Goal: Transaction & Acquisition: Purchase product/service

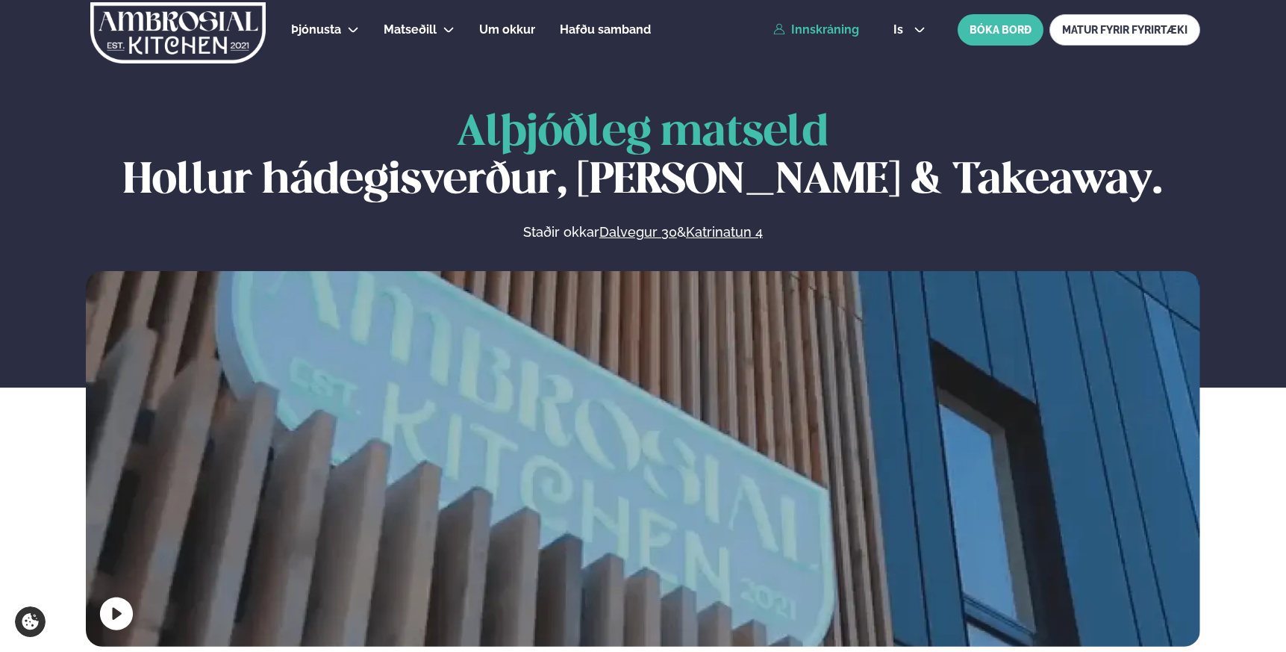
click at [810, 30] on link "Innskráning" at bounding box center [816, 29] width 86 height 13
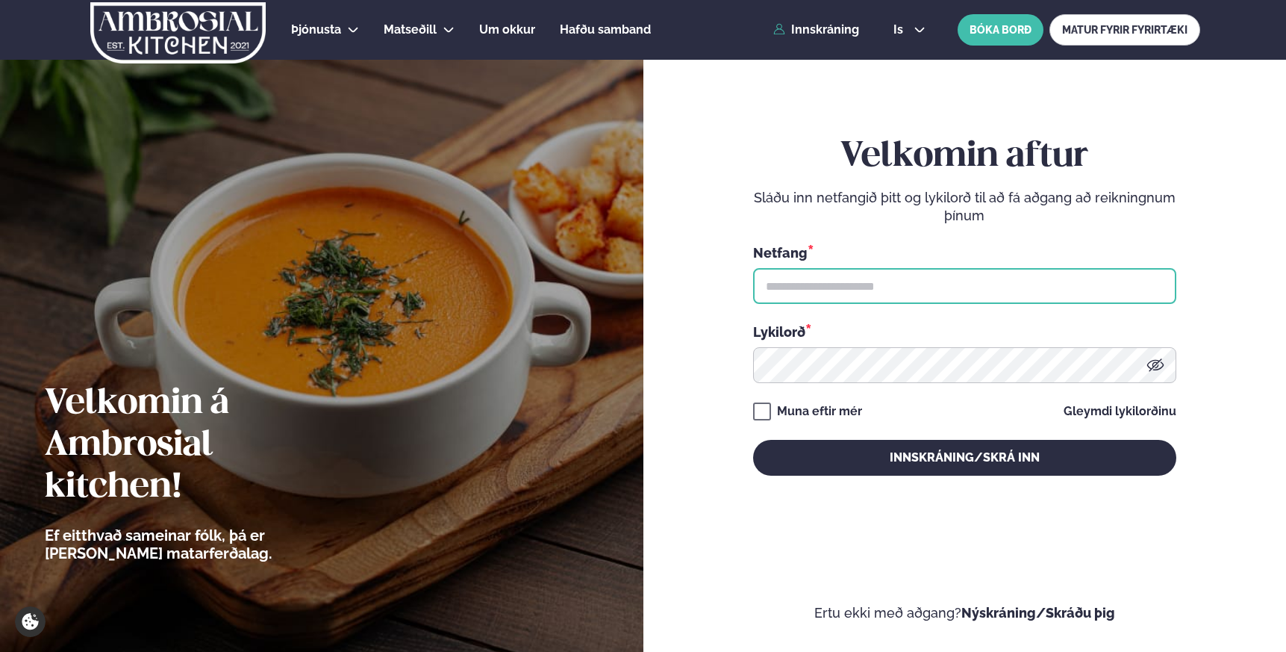
click at [825, 294] on input "text" at bounding box center [964, 286] width 423 height 36
type input "**********"
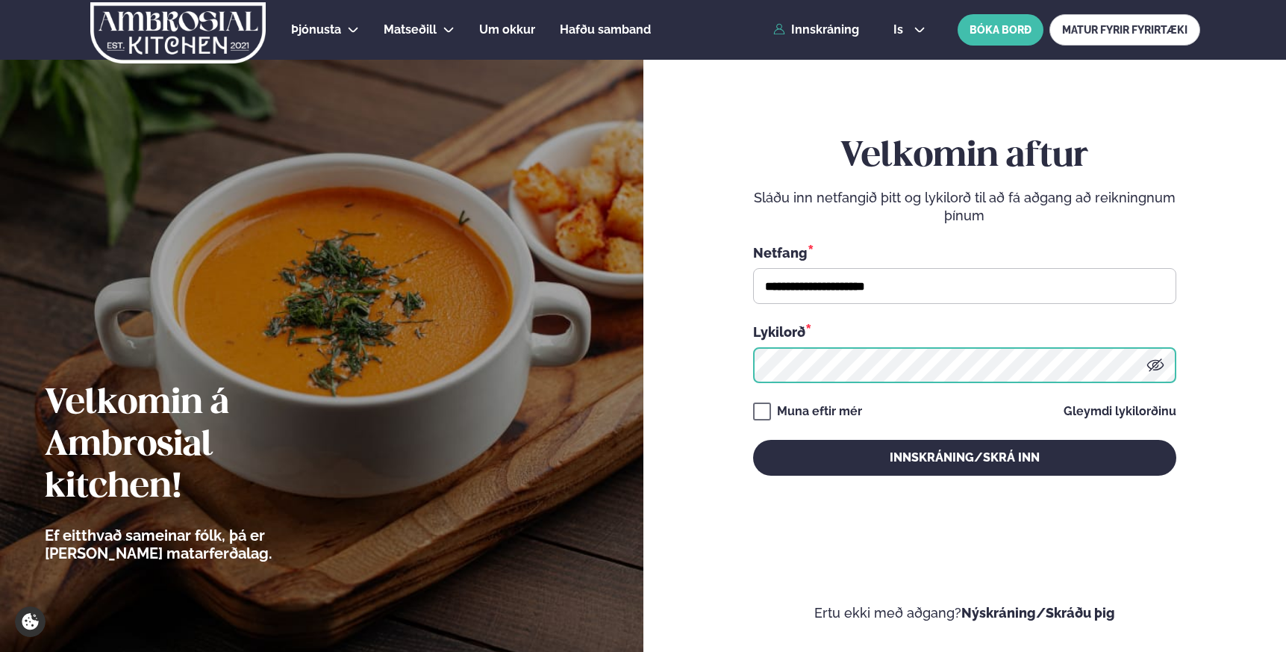
click at [753, 440] on button "Innskráning/Skrá inn" at bounding box center [964, 458] width 423 height 36
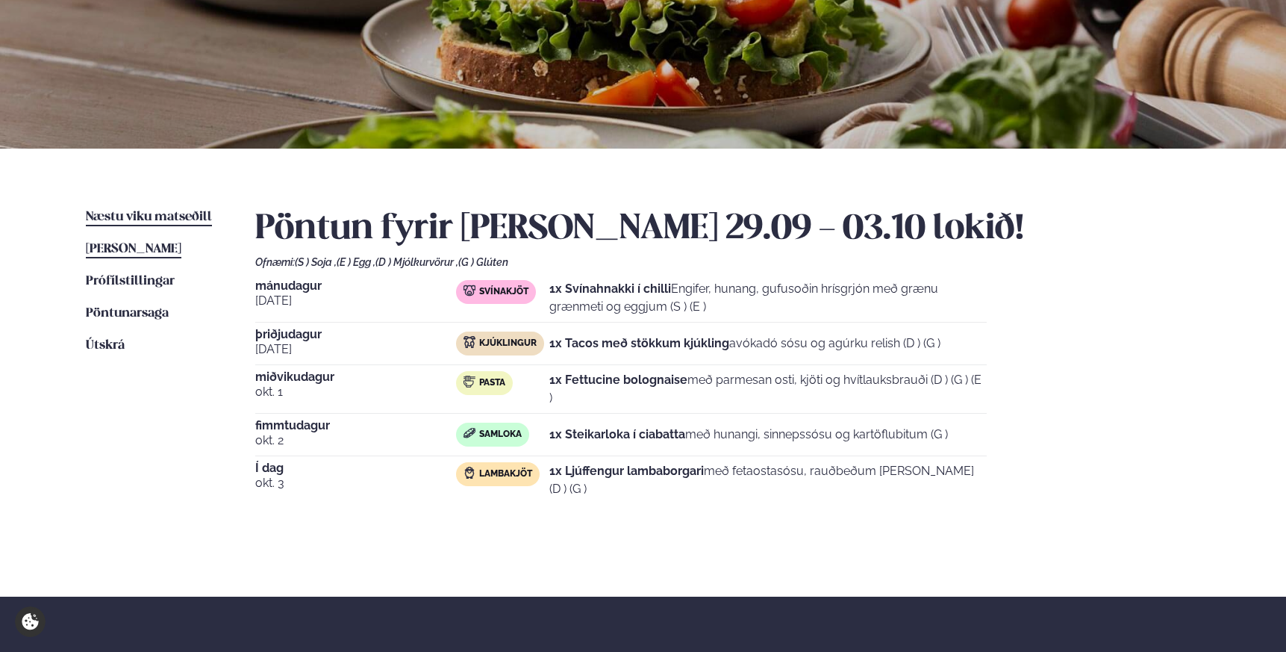
click at [128, 212] on span "Næstu viku matseðill" at bounding box center [149, 216] width 126 height 13
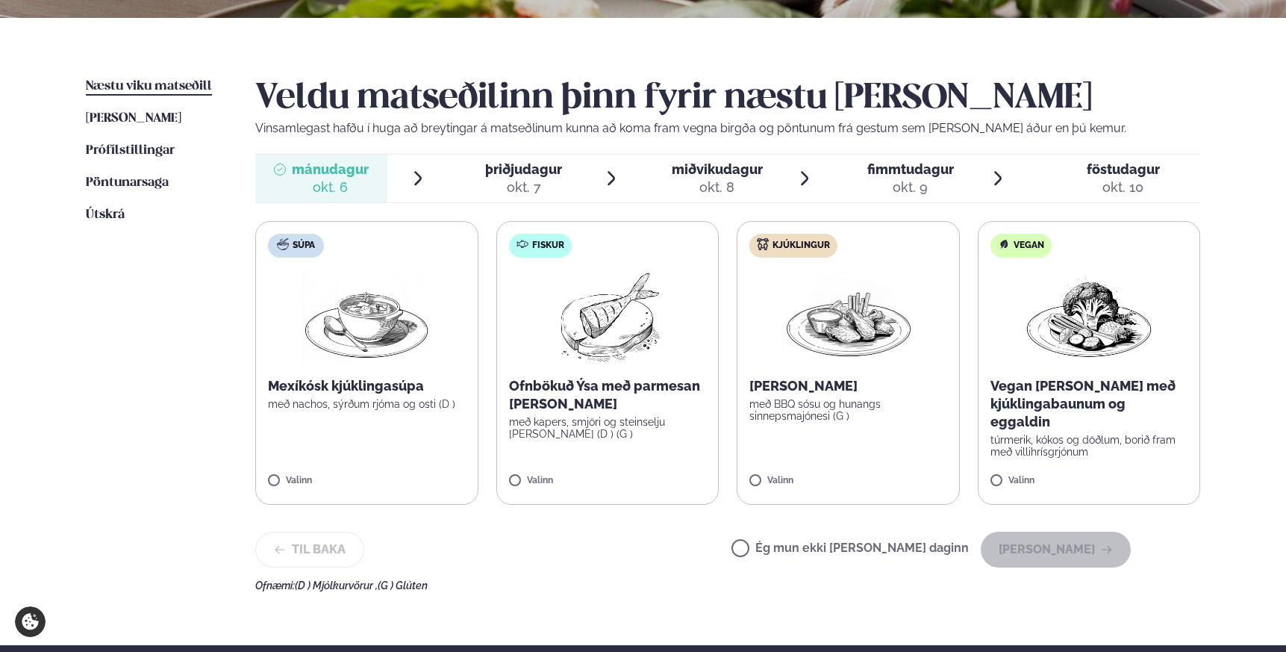
scroll to position [313, 0]
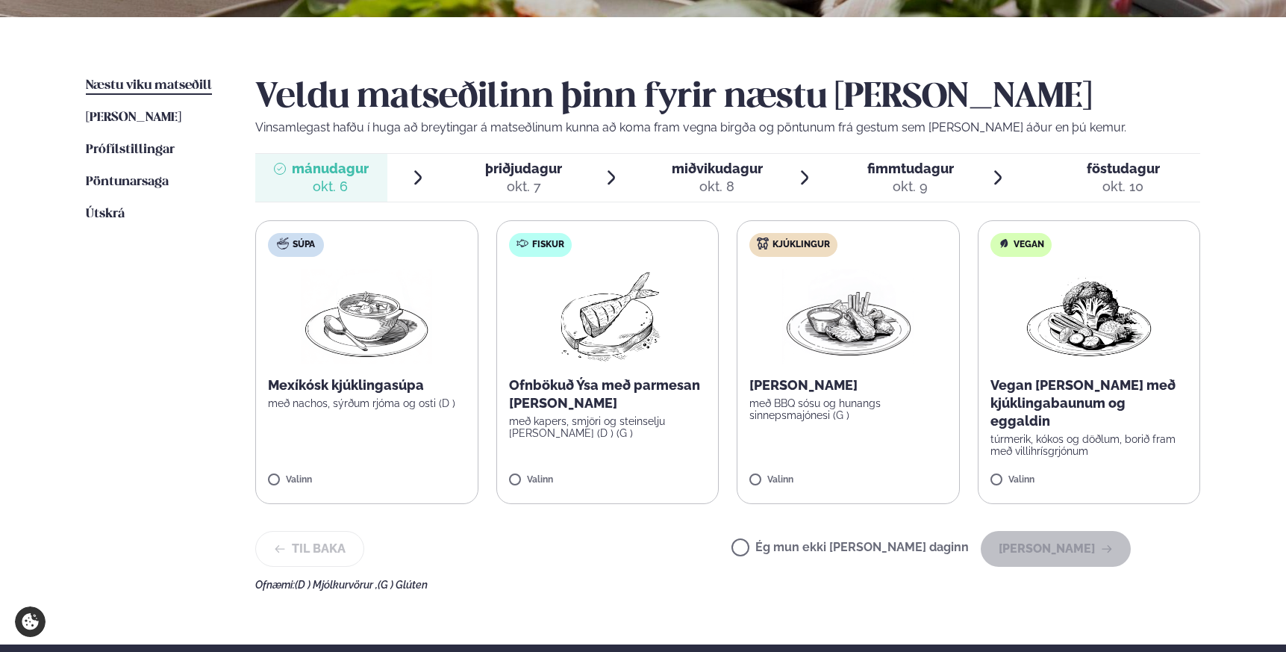
click at [873, 343] on img at bounding box center [847, 317] width 131 height 96
click at [1073, 545] on button "Halda áfram" at bounding box center [1056, 549] width 150 height 36
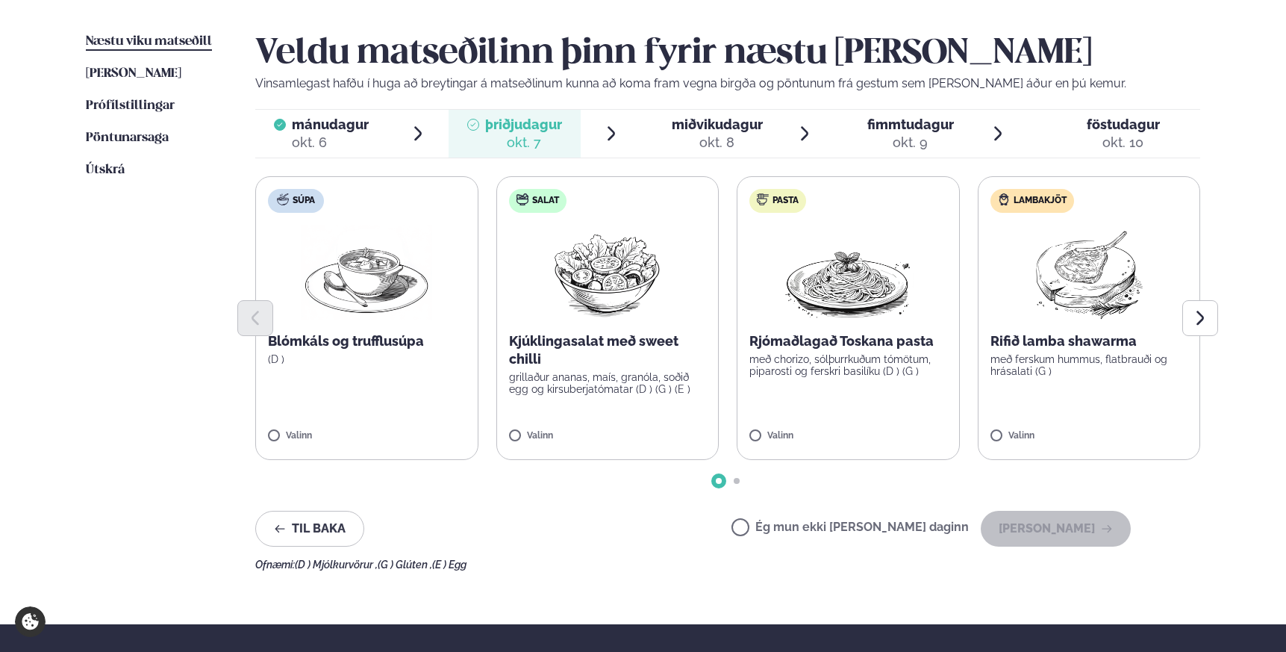
scroll to position [359, 0]
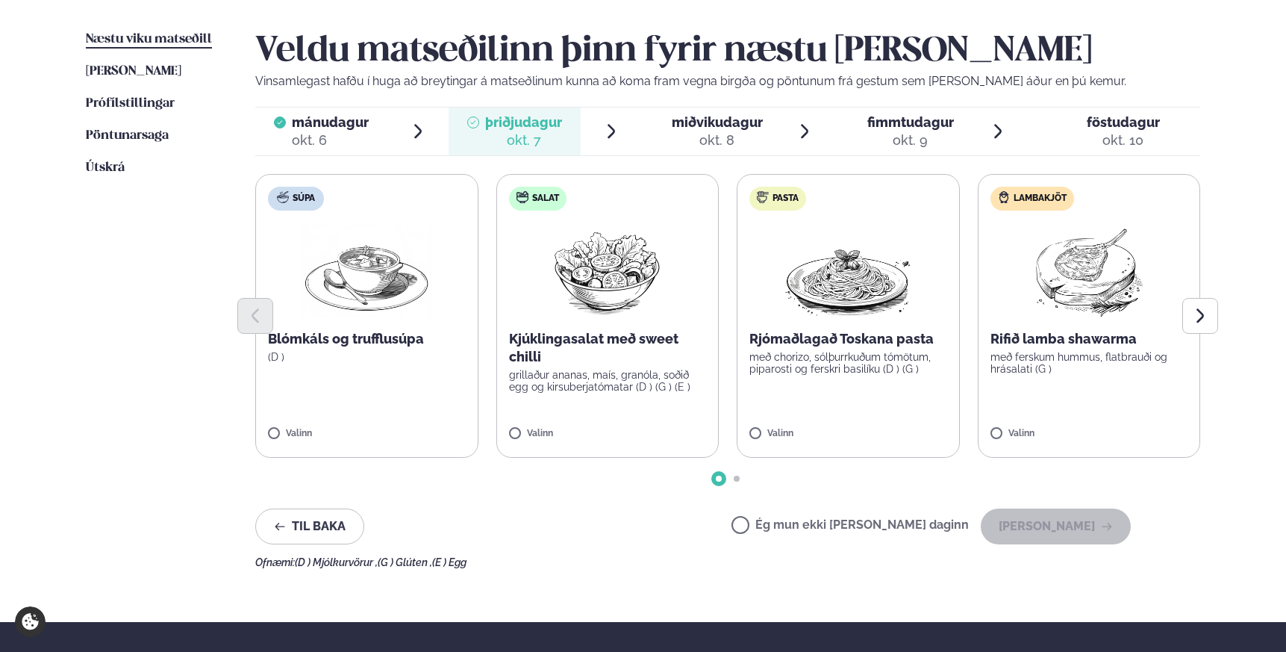
click at [1067, 274] on img at bounding box center [1088, 270] width 132 height 96
click at [1050, 517] on button "Halda áfram" at bounding box center [1056, 526] width 150 height 36
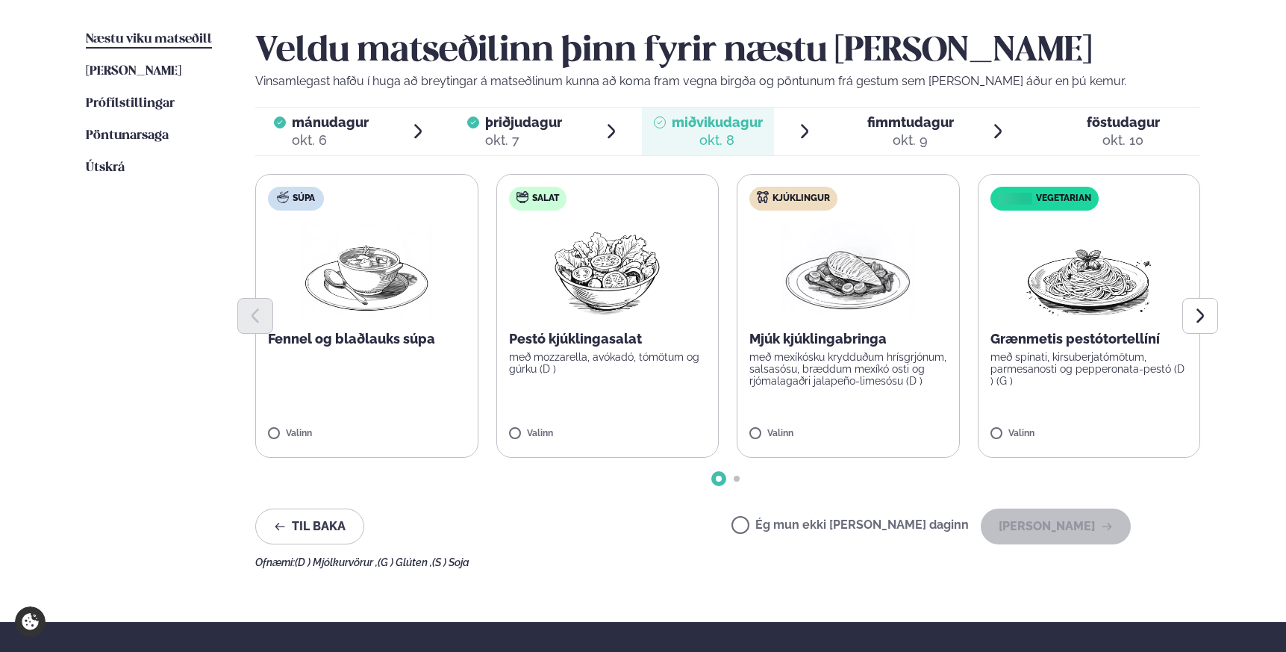
click at [850, 279] on img at bounding box center [847, 270] width 131 height 96
click at [1030, 526] on button "Halda áfram" at bounding box center [1056, 526] width 150 height 36
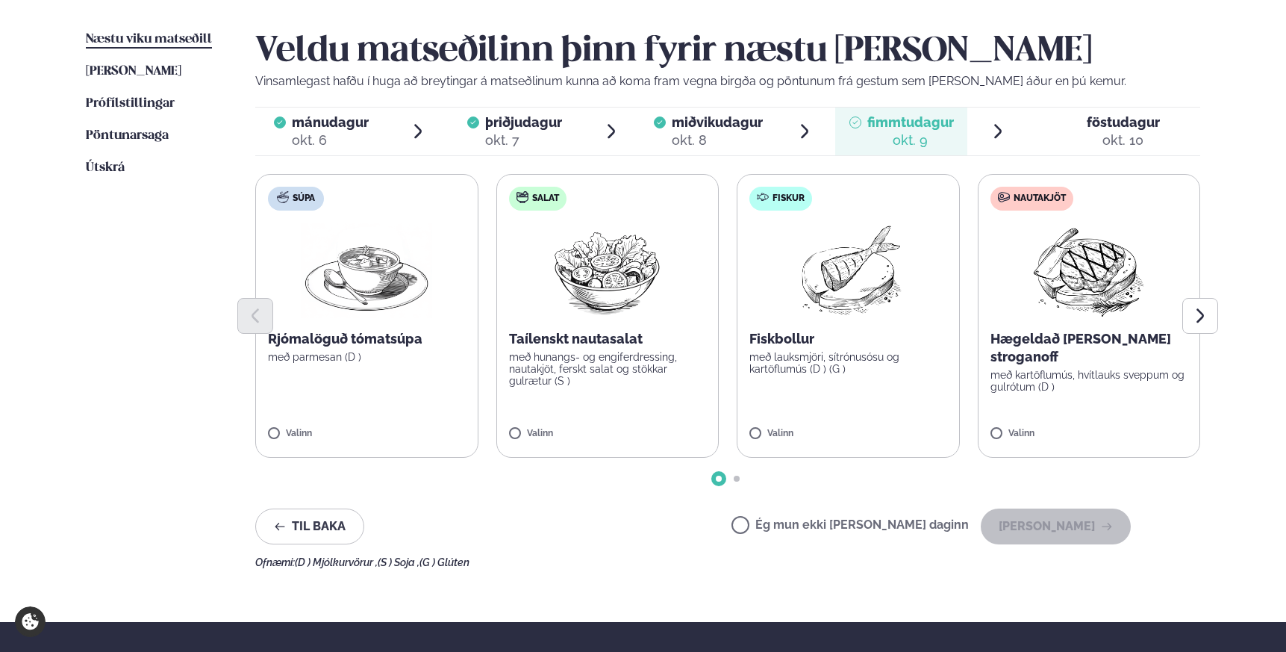
click at [1105, 299] on div at bounding box center [727, 316] width 945 height 36
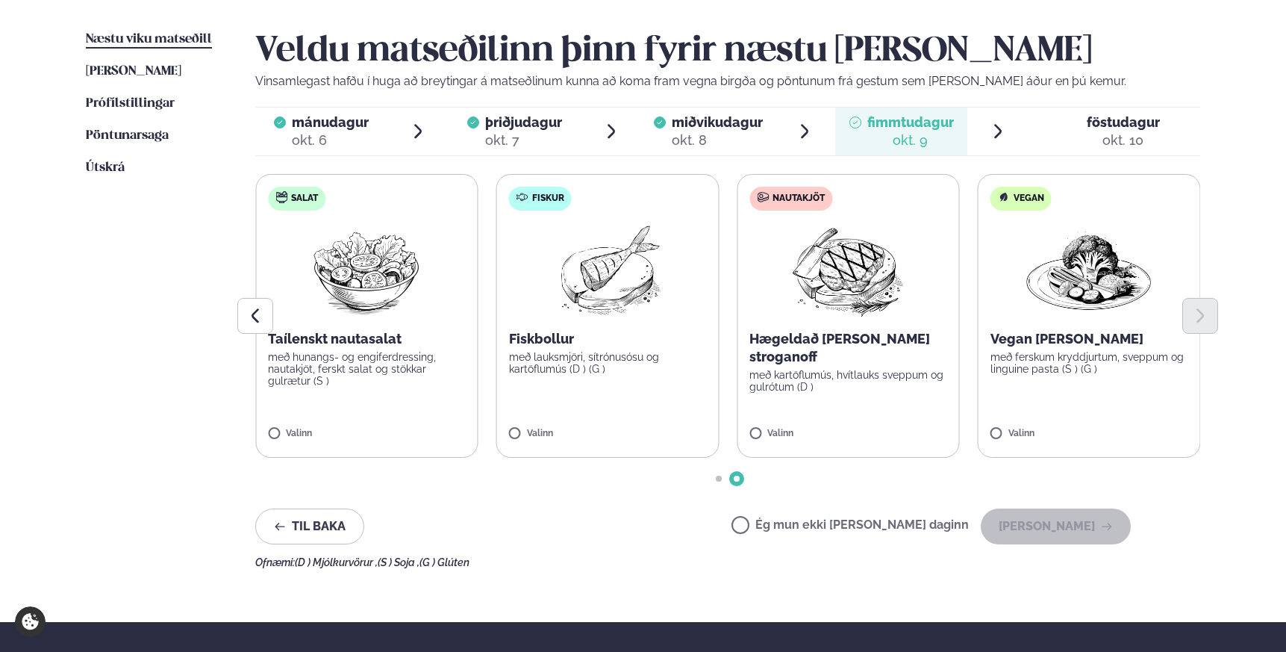
click at [785, 398] on label "Nautakjöt Hægeldað nauta stroganoff með kartöflumús, hvítlauks sveppum og gulró…" at bounding box center [848, 316] width 223 height 284
click at [675, 130] on span "miðvikudagur" at bounding box center [717, 122] width 91 height 16
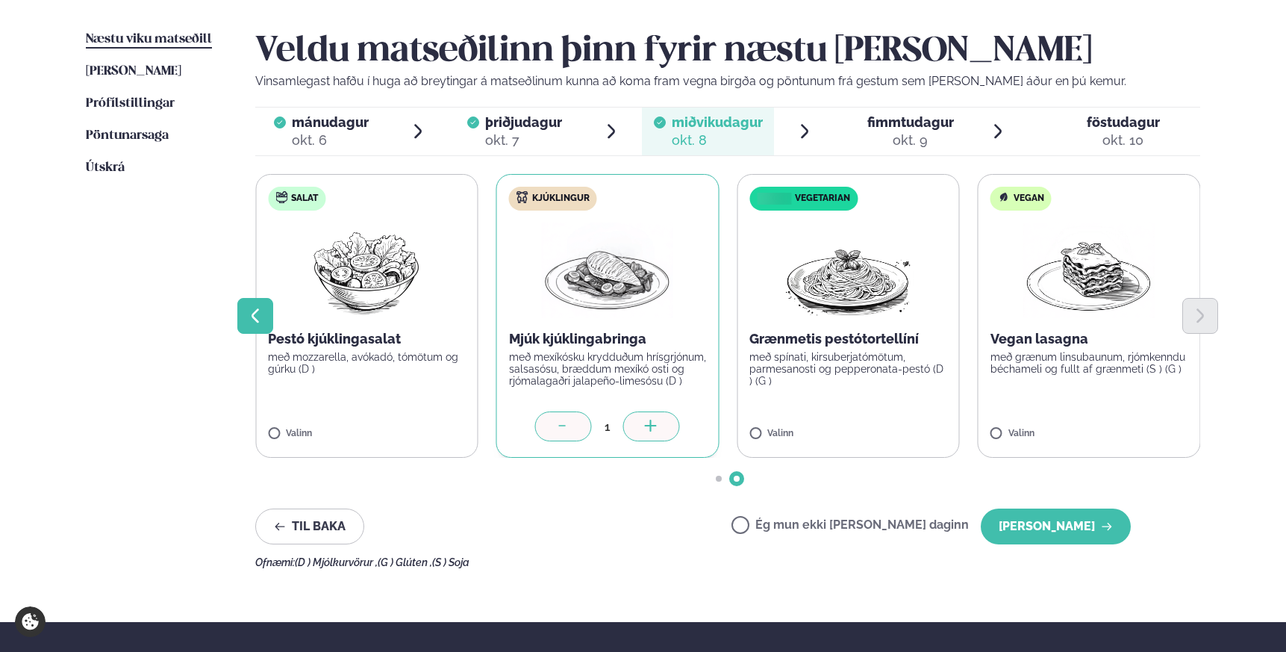
click at [245, 326] on button "Previous slide" at bounding box center [255, 316] width 36 height 36
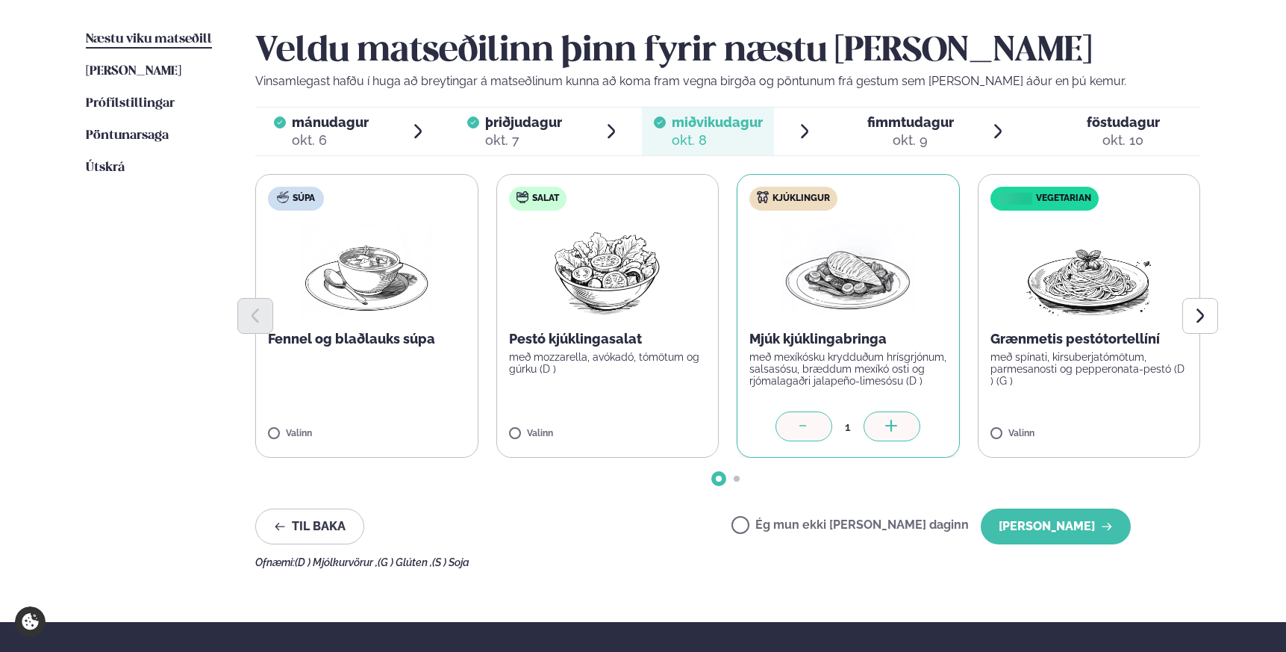
click at [512, 129] on span "þriðjudagur" at bounding box center [523, 122] width 77 height 16
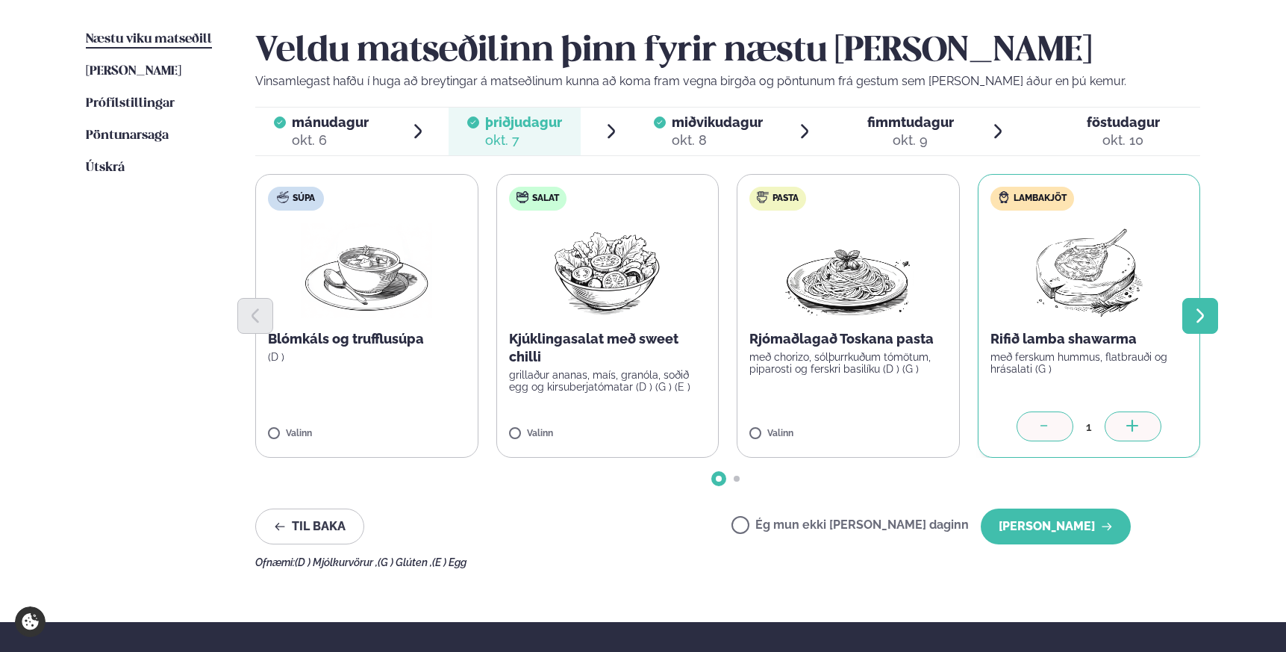
click at [1193, 307] on icon "Next slide" at bounding box center [1200, 316] width 18 height 18
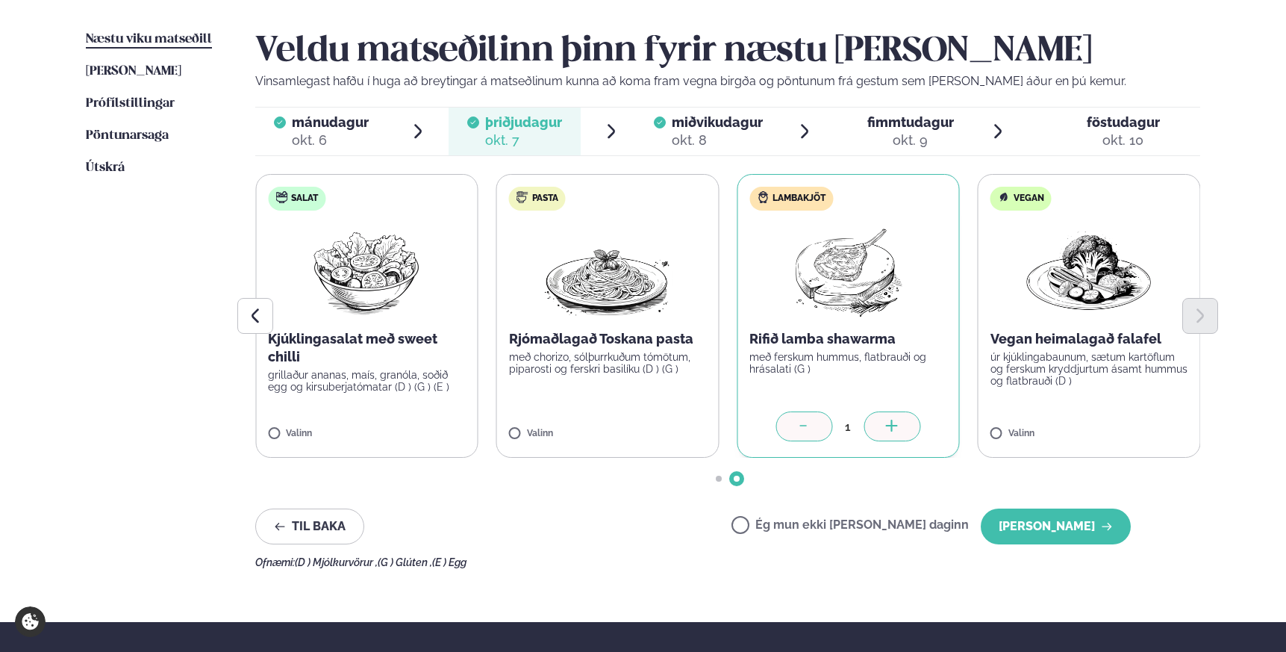
click at [352, 131] on div "okt. 6" at bounding box center [330, 140] width 77 height 18
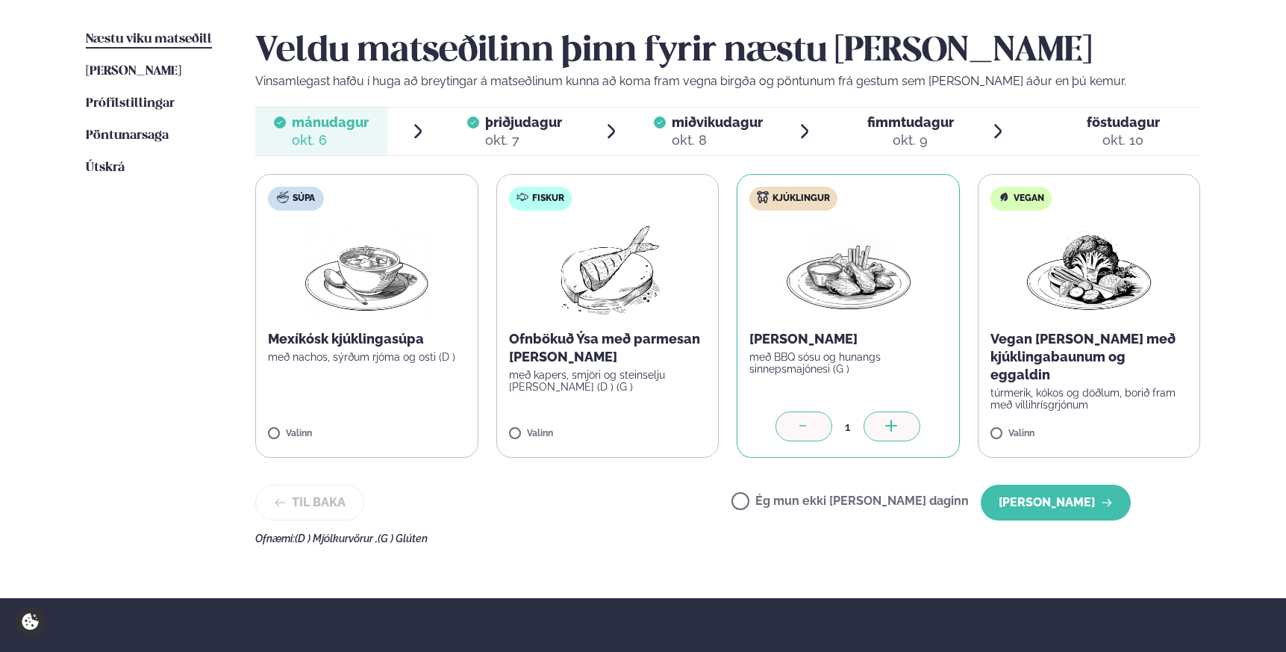
click at [890, 134] on div "okt. 9" at bounding box center [910, 140] width 87 height 18
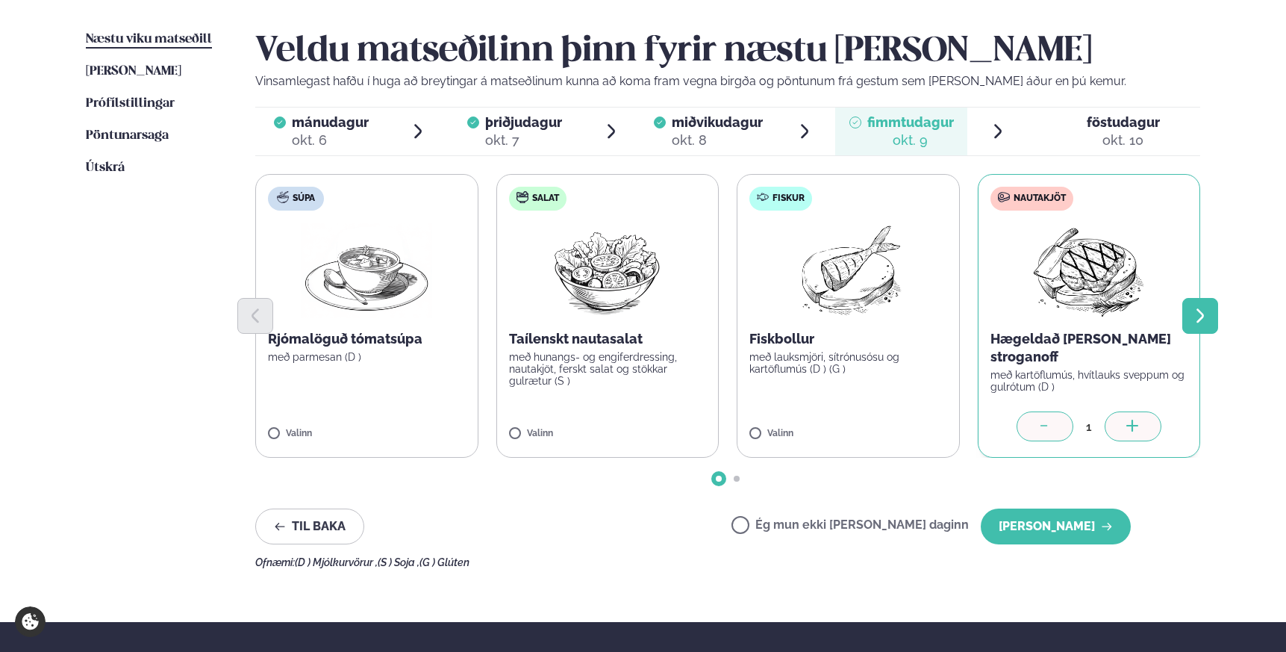
click at [1208, 321] on icon "Next slide" at bounding box center [1200, 316] width 18 height 18
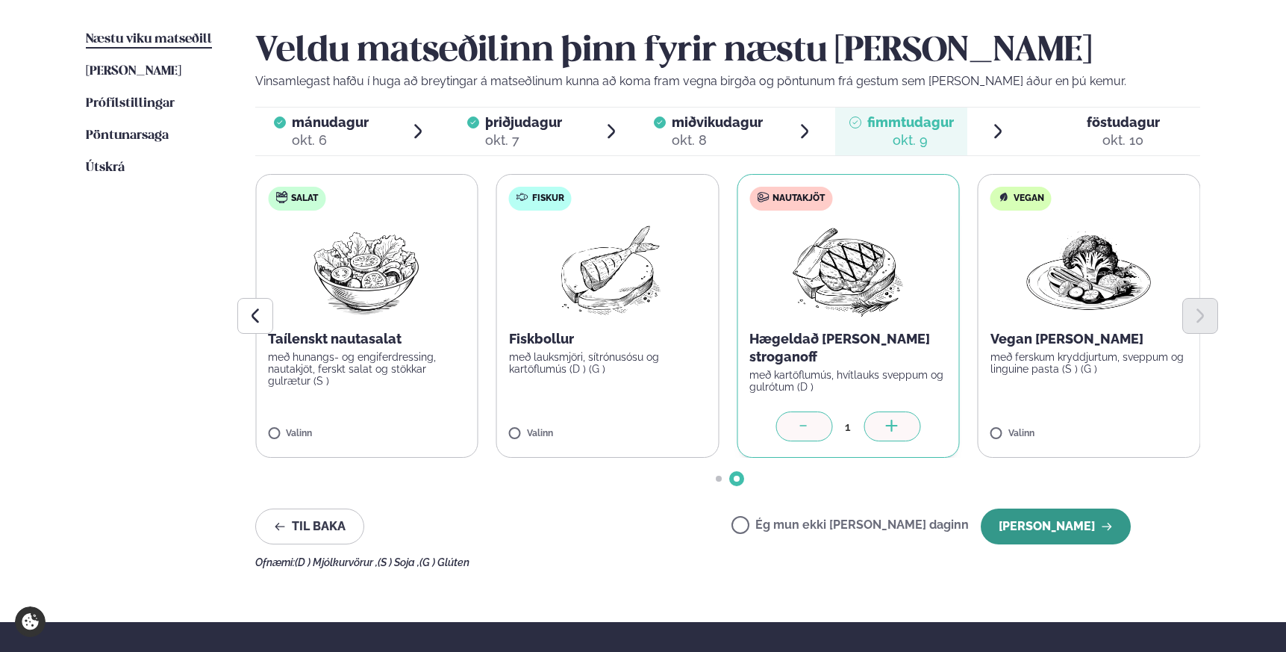
click at [1049, 532] on button "Halda áfram" at bounding box center [1056, 526] width 150 height 36
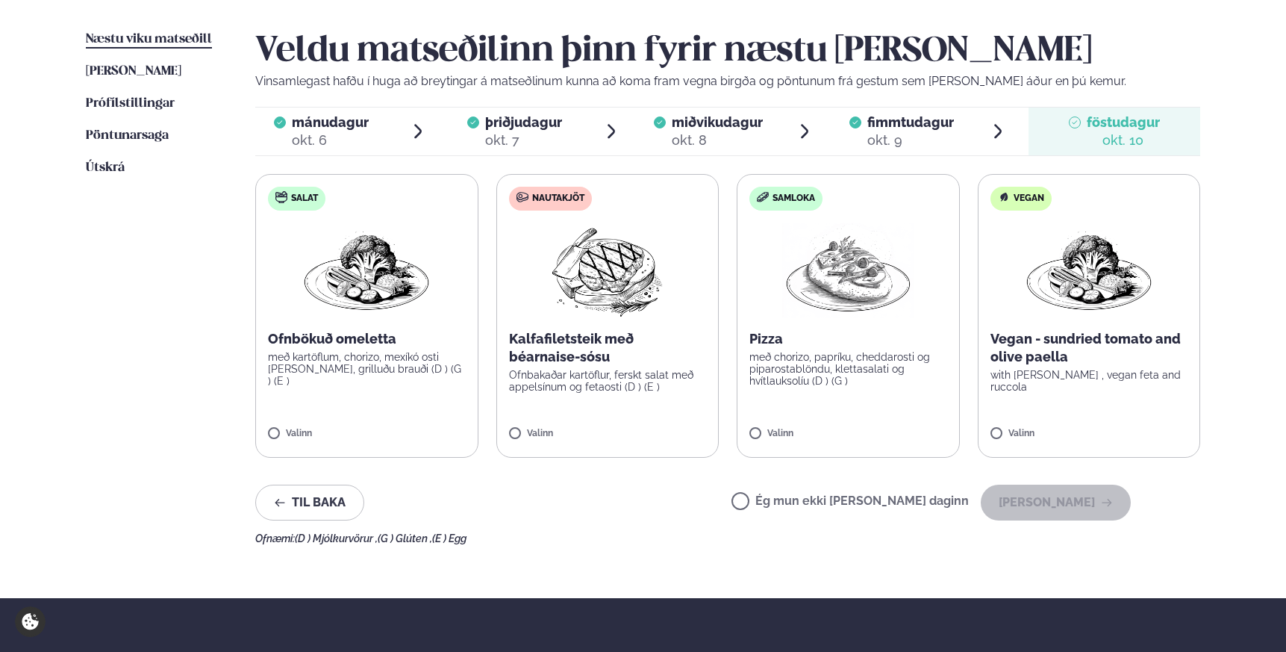
click at [815, 310] on img at bounding box center [847, 270] width 131 height 96
click at [1038, 497] on button "Halda áfram" at bounding box center [1056, 502] width 150 height 36
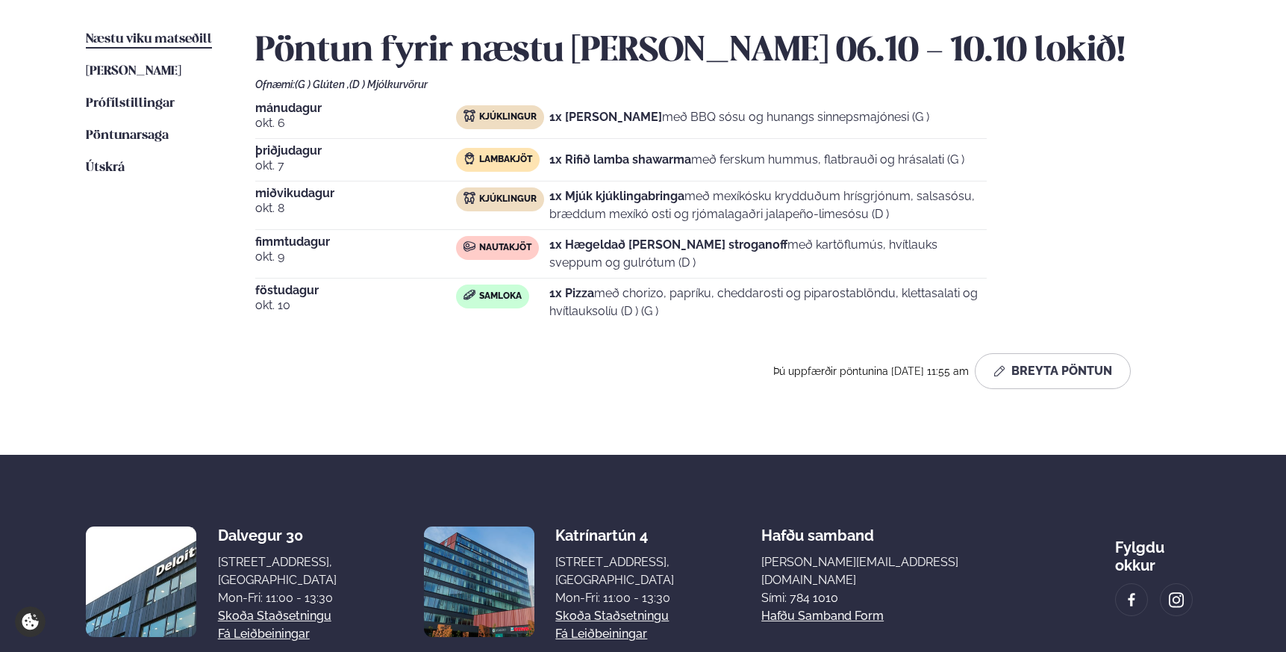
scroll to position [0, 0]
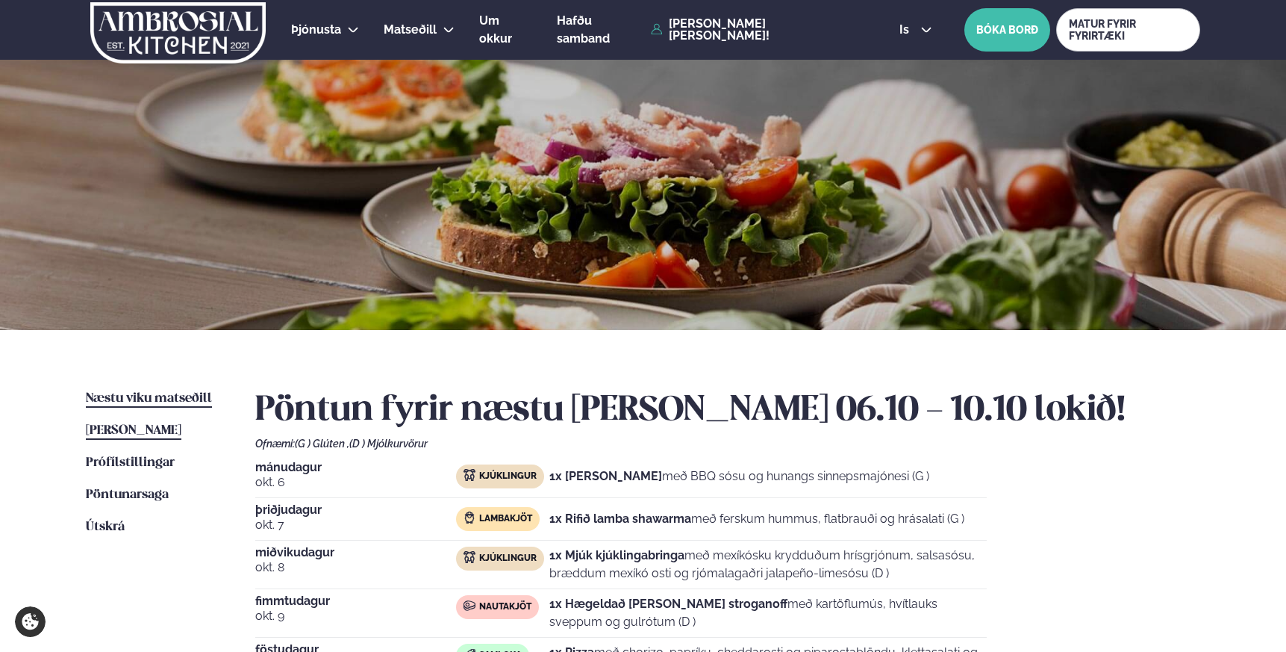
click at [134, 429] on span "Þessa viku matseðill" at bounding box center [134, 430] width 96 height 13
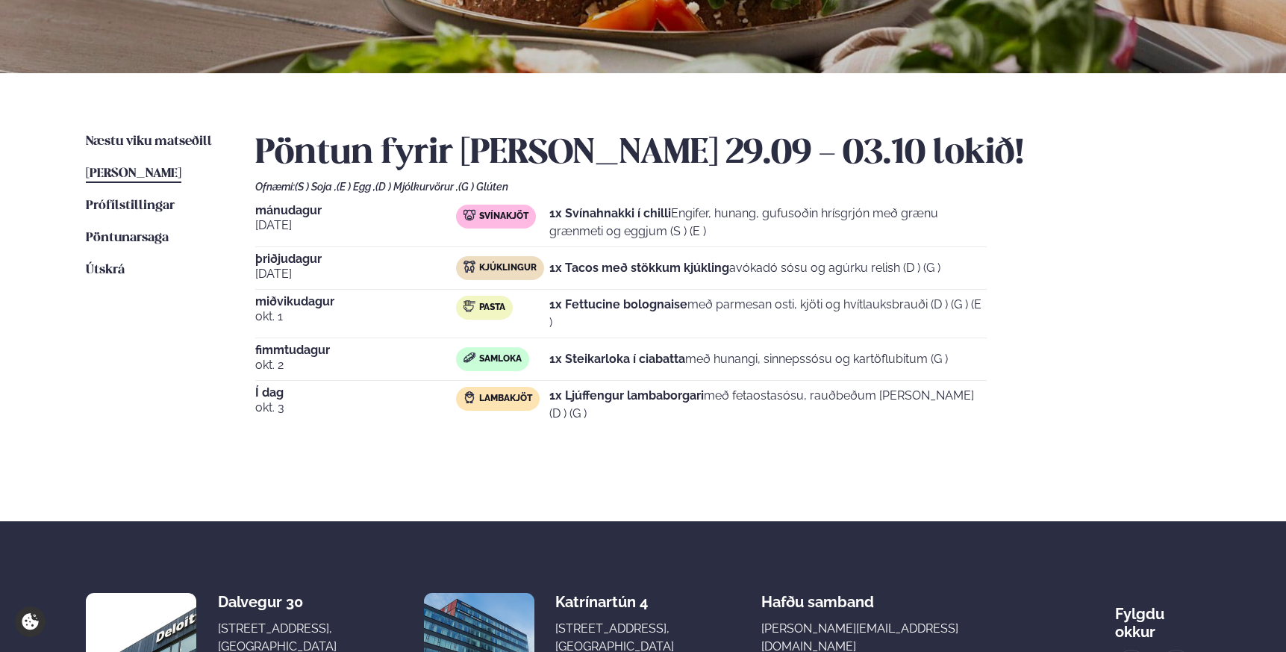
scroll to position [257, 0]
